Goal: Find contact information: Find contact information

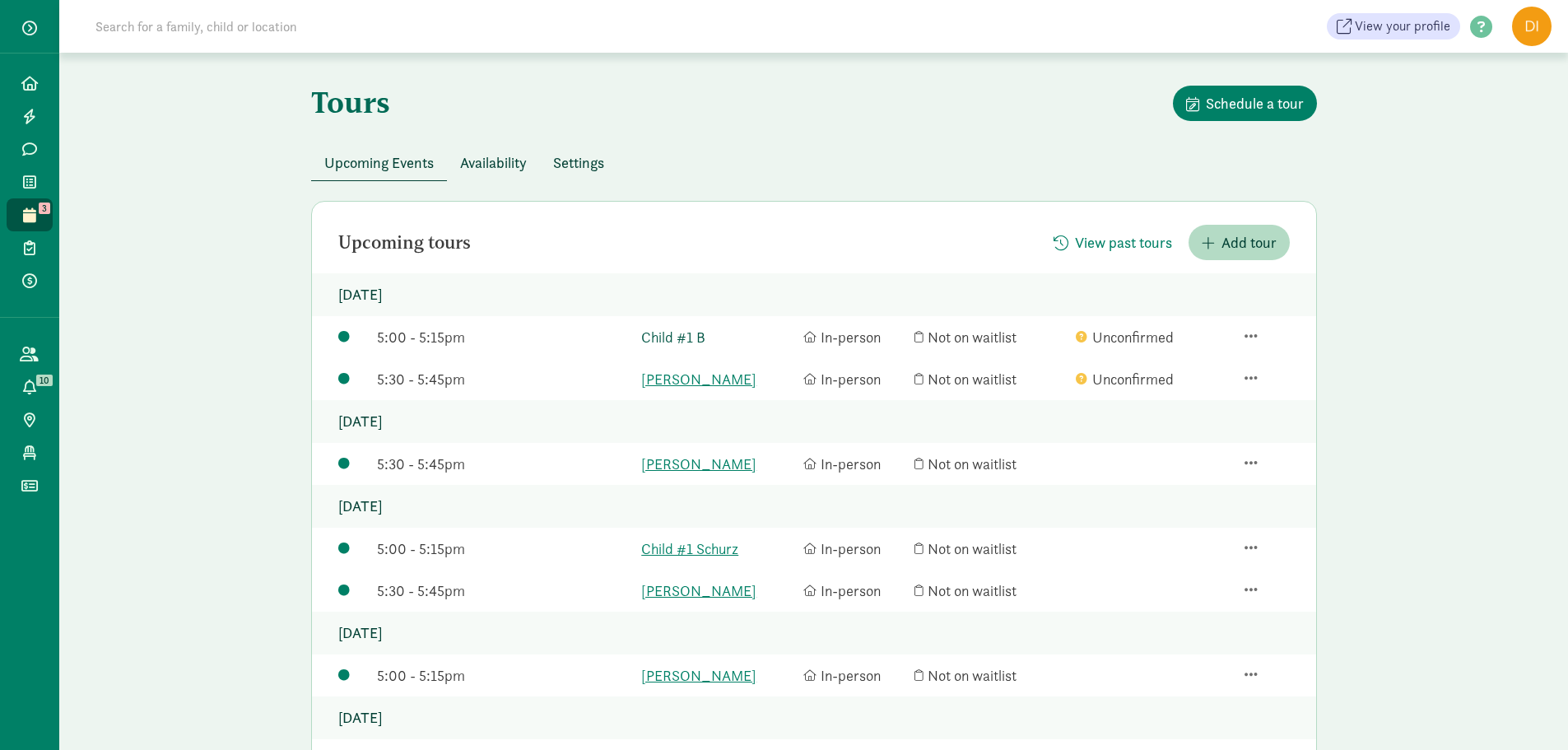
click at [682, 338] on link "Child #1 B" at bounding box center [718, 337] width 154 height 22
click at [665, 375] on link "[PERSON_NAME]" at bounding box center [718, 379] width 154 height 22
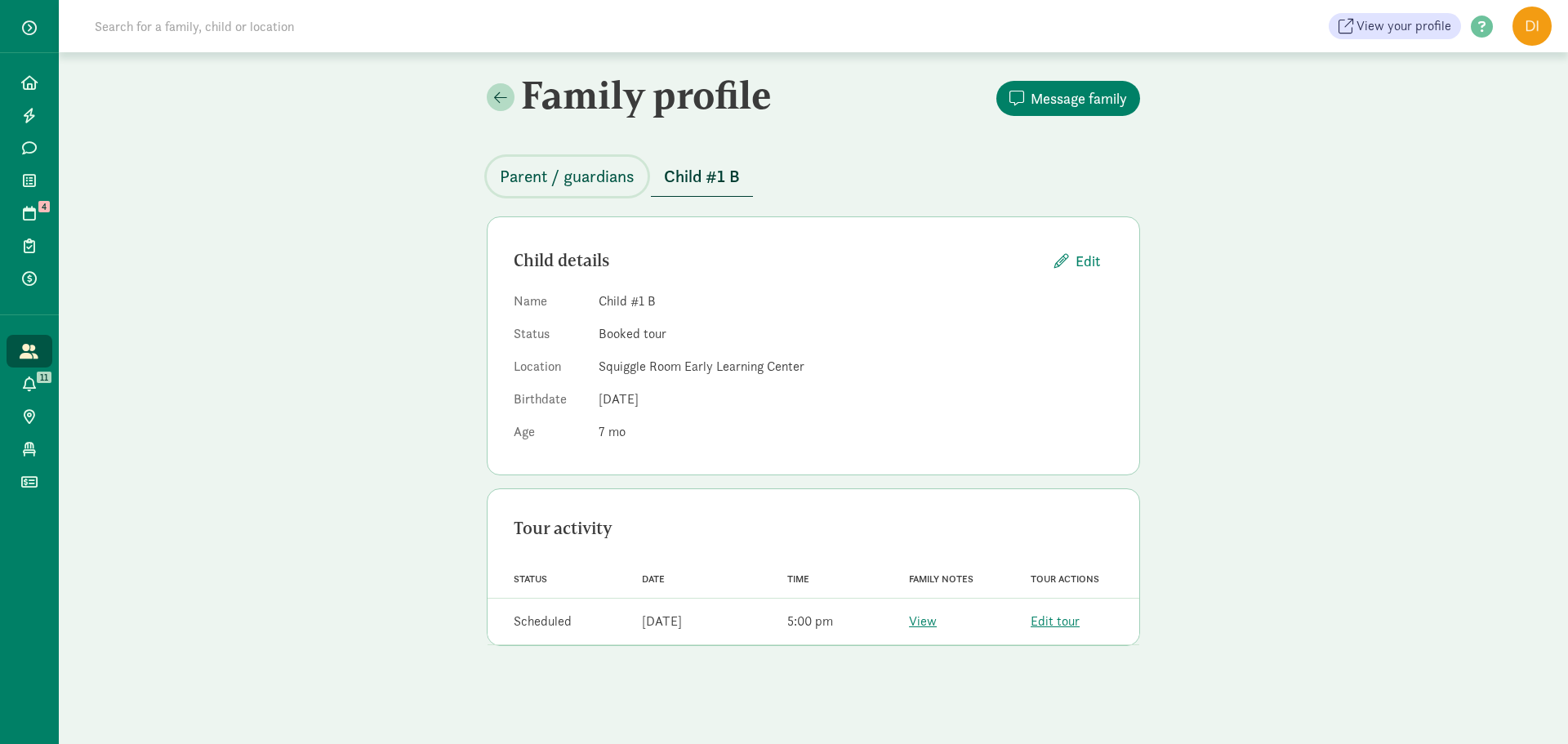
click at [578, 187] on span "Parent / guardians" at bounding box center [568, 177] width 135 height 26
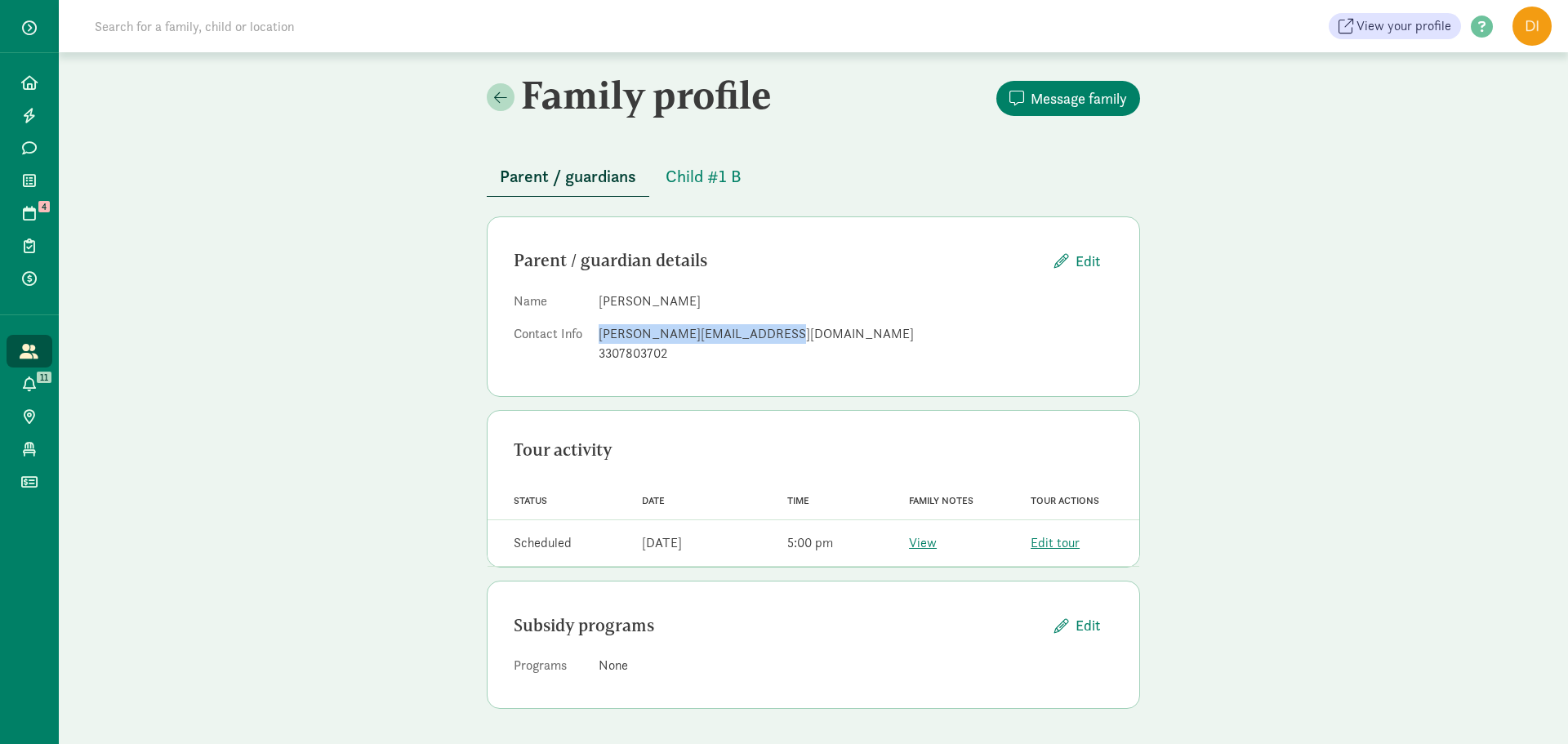
drag, startPoint x: 775, startPoint y: 336, endPoint x: 589, endPoint y: 341, distance: 186.1
click at [589, 341] on dl "Name Vrushali Bhagat Contact Info vrushali.bhagat29@gmail.com 3307803702" at bounding box center [813, 330] width 600 height 78
copy dl "vrushali.bhagat29@gmail.com"
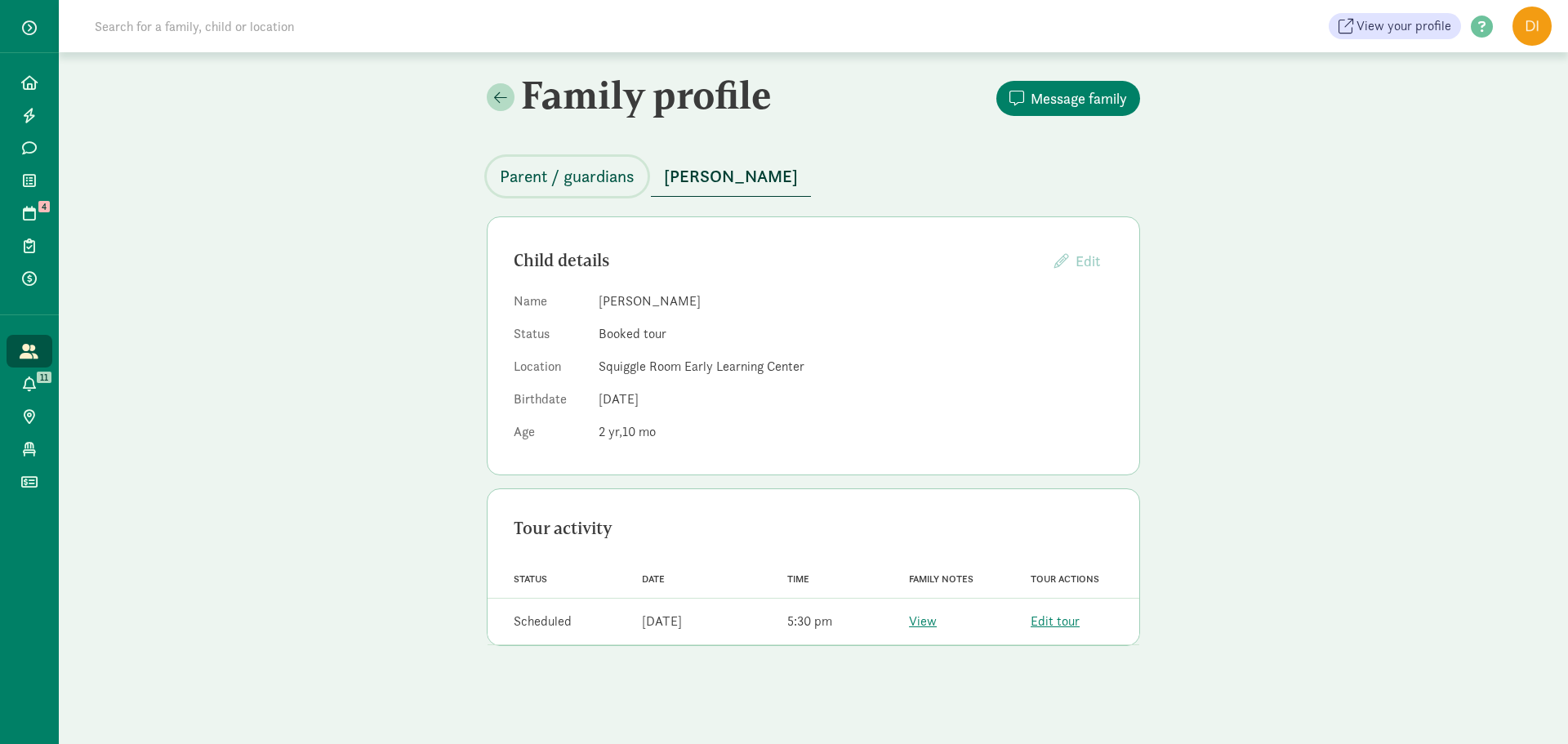
click at [587, 174] on span "Parent / guardians" at bounding box center [568, 177] width 135 height 26
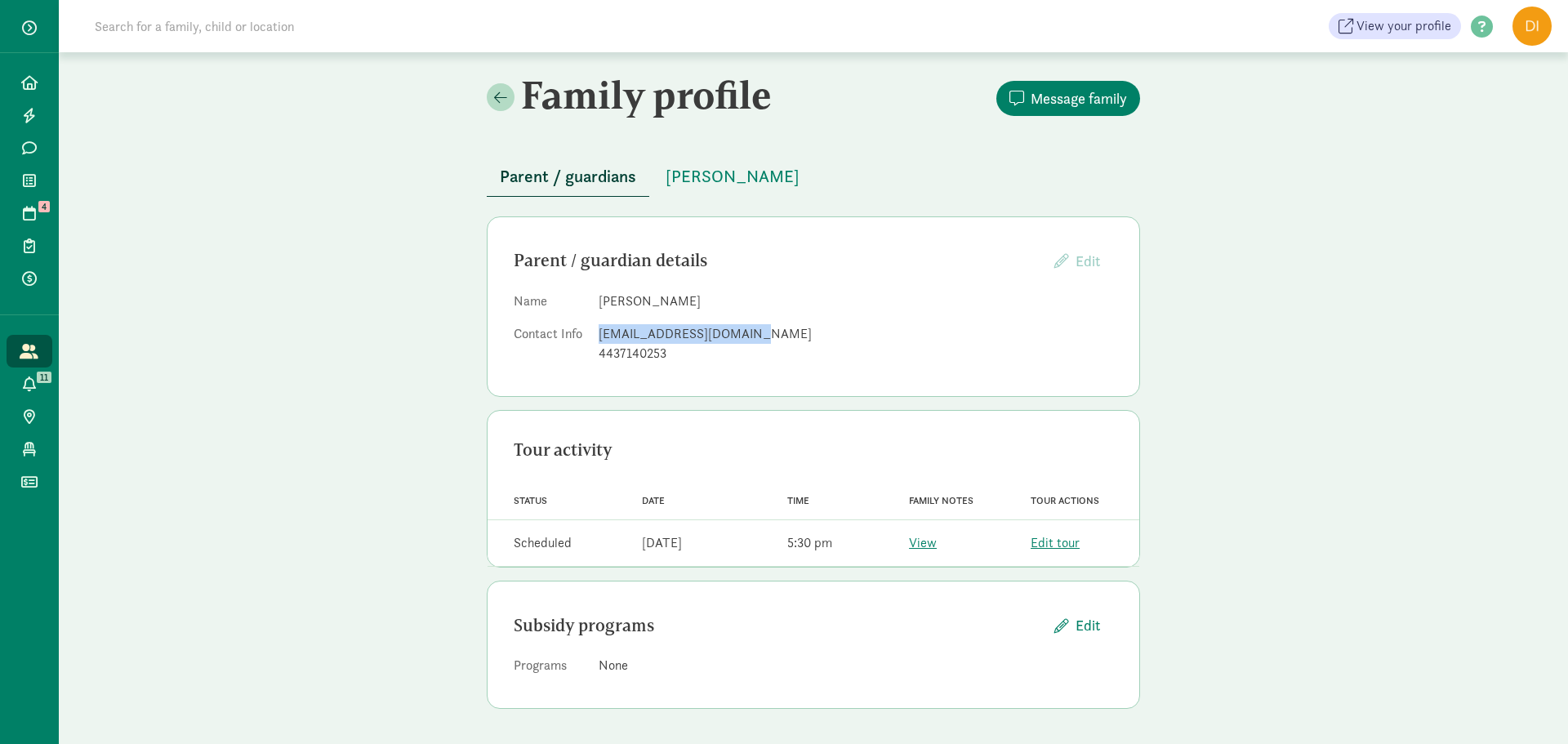
drag, startPoint x: 737, startPoint y: 333, endPoint x: 599, endPoint y: 332, distance: 138.0
click at [599, 332] on div "[EMAIL_ADDRESS][DOMAIN_NAME]" at bounding box center [856, 334] width 514 height 20
copy div "[EMAIL_ADDRESS][DOMAIN_NAME]"
click at [709, 179] on span "[PERSON_NAME]" at bounding box center [732, 177] width 134 height 26
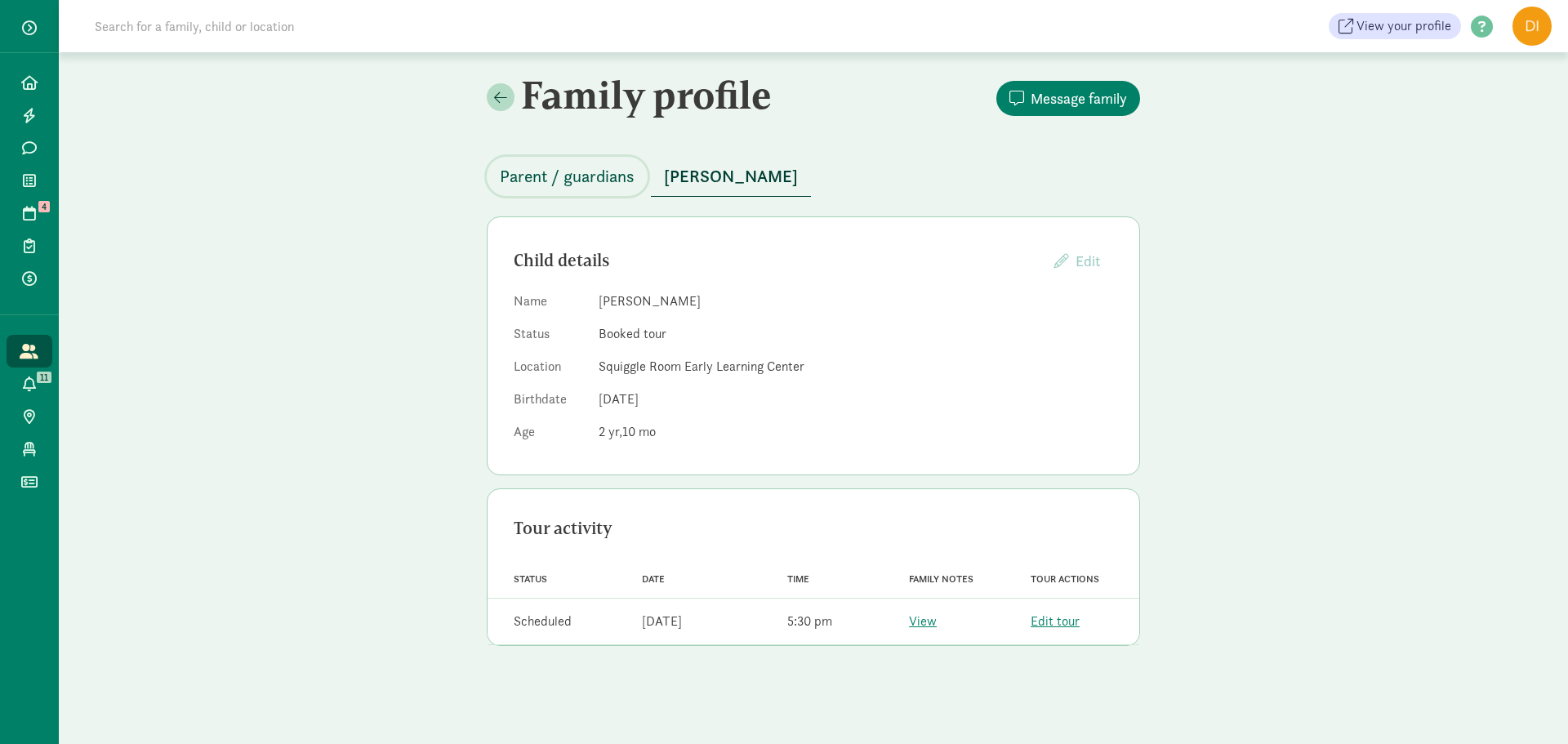
click at [605, 185] on span "Parent / guardians" at bounding box center [568, 177] width 135 height 26
